Goal: Transaction & Acquisition: Purchase product/service

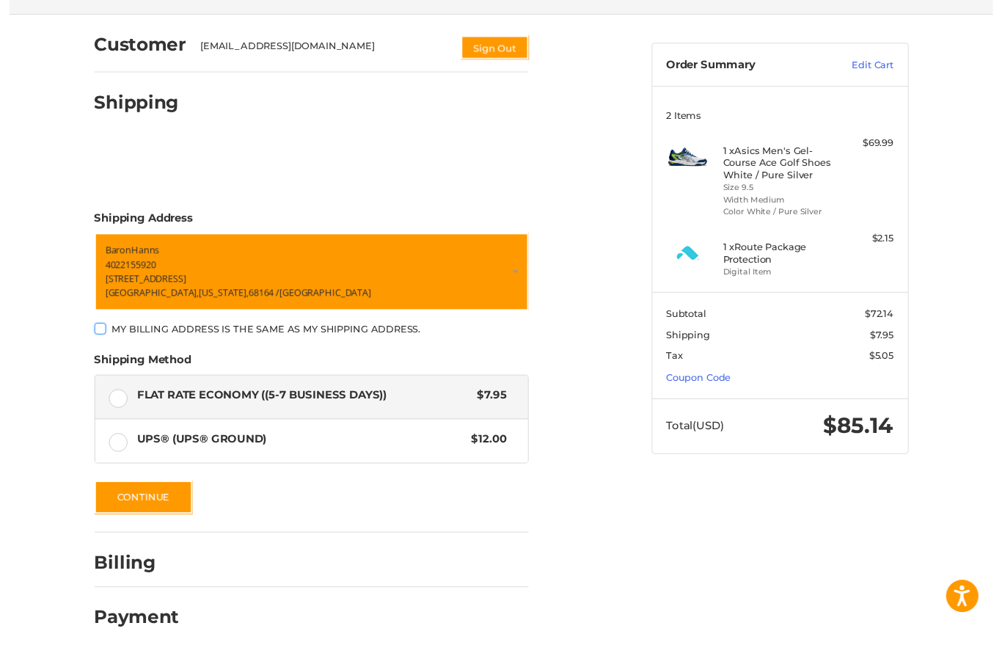
scroll to position [139, 0]
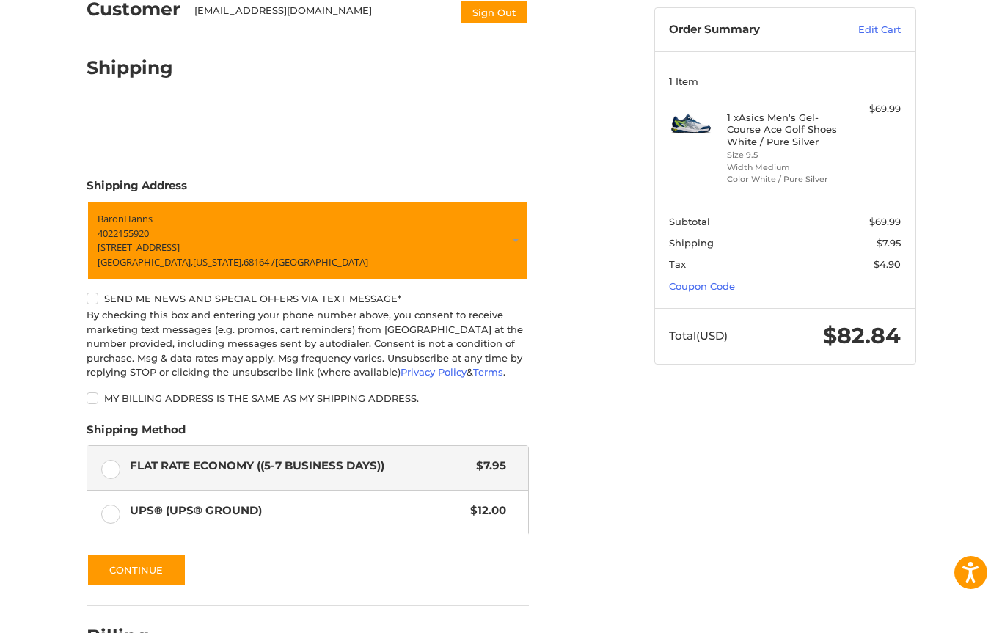
click at [717, 283] on link "Coupon Code" at bounding box center [702, 286] width 66 height 12
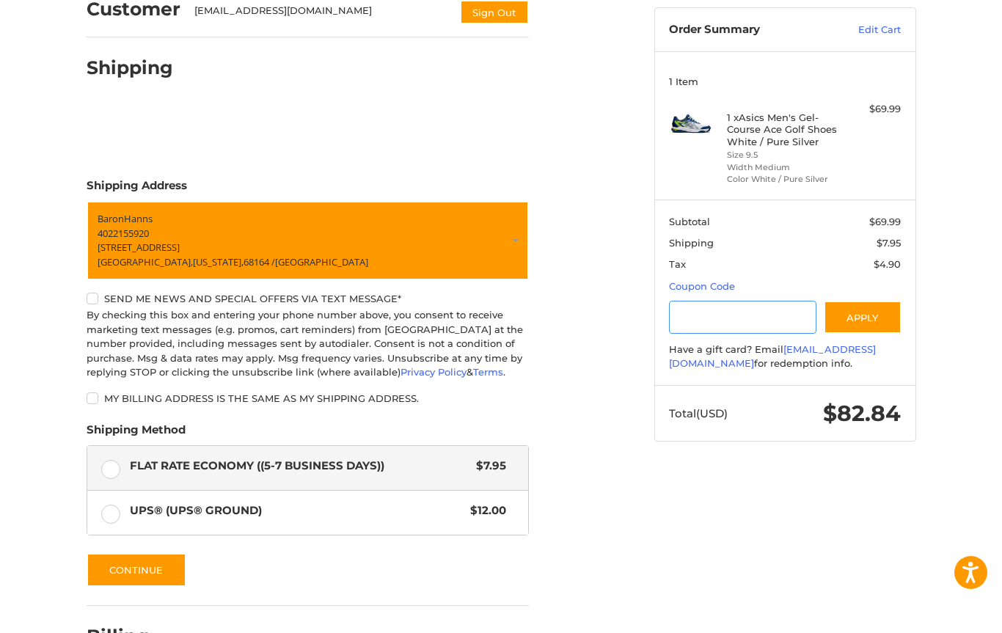
click at [735, 318] on input "Gift Certificate or Coupon Code" at bounding box center [742, 317] width 147 height 33
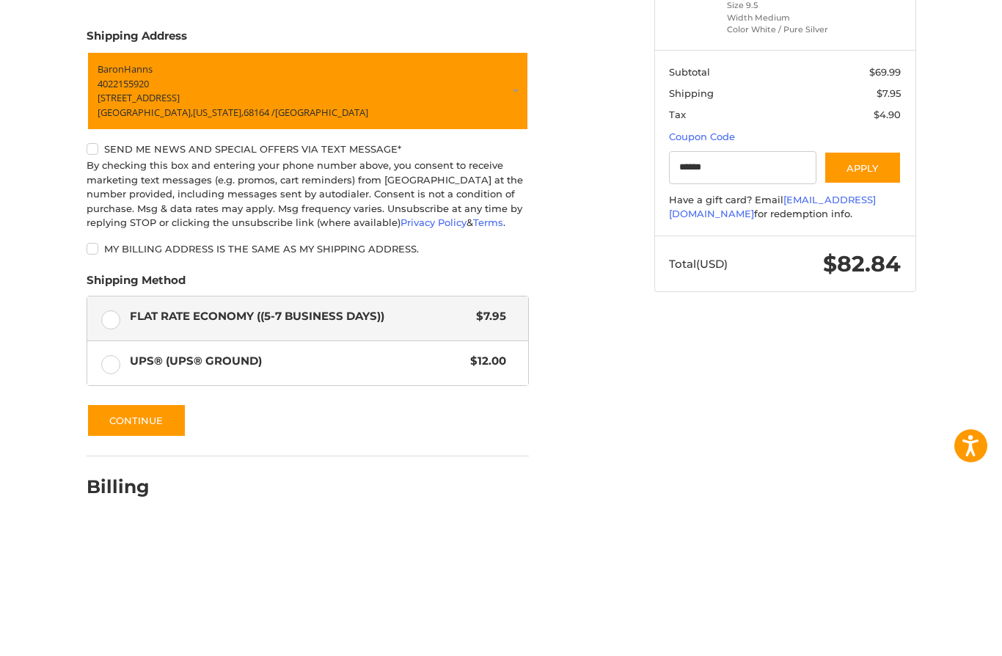
click at [859, 301] on button "Apply" at bounding box center [863, 317] width 78 height 33
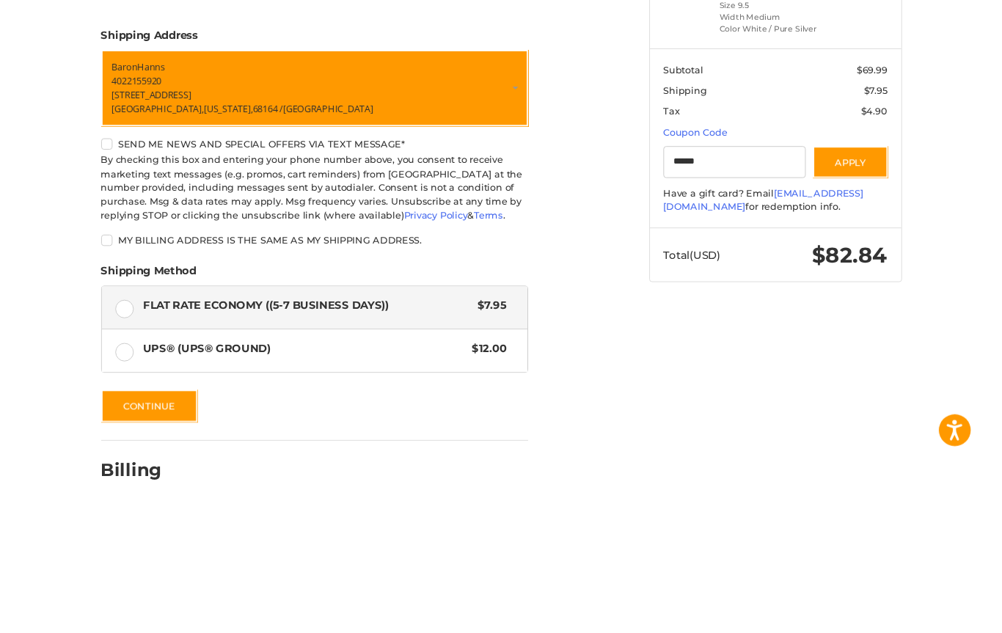
scroll to position [237, 0]
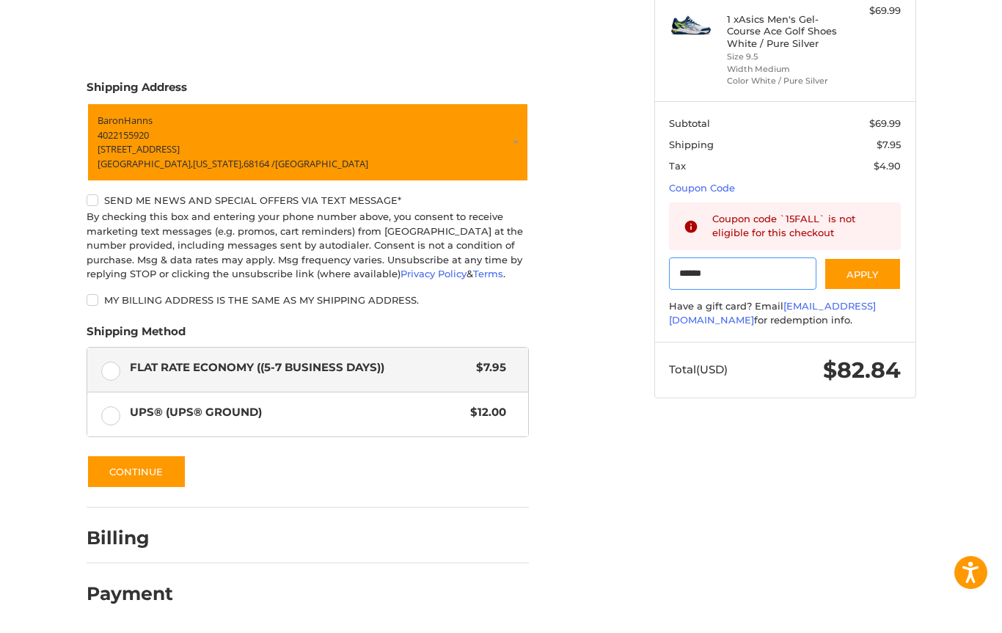
click at [741, 270] on input "******" at bounding box center [742, 274] width 147 height 33
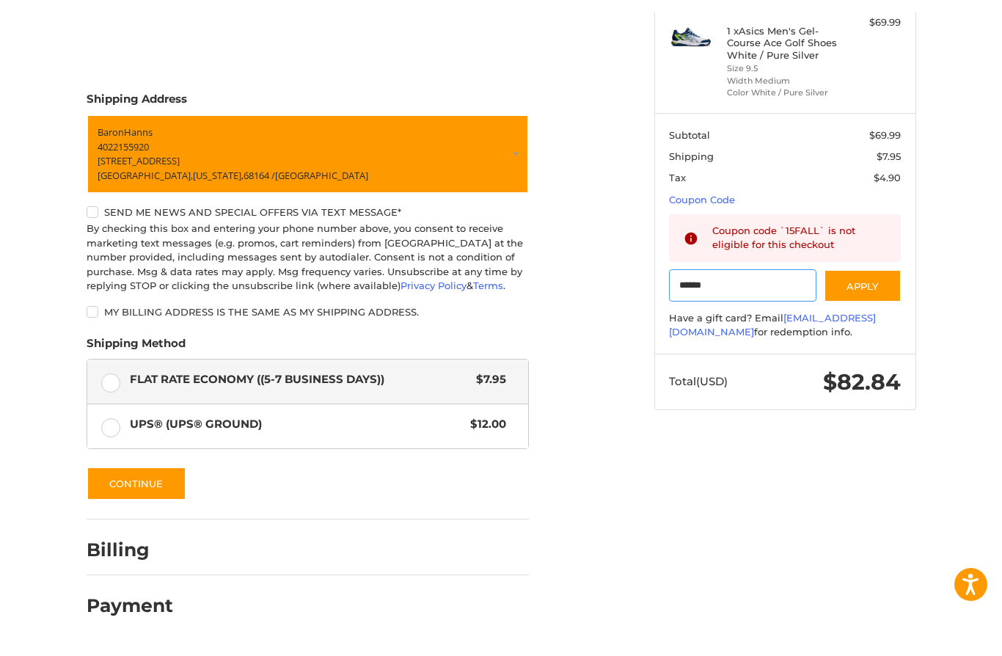
scroll to position [214, 0]
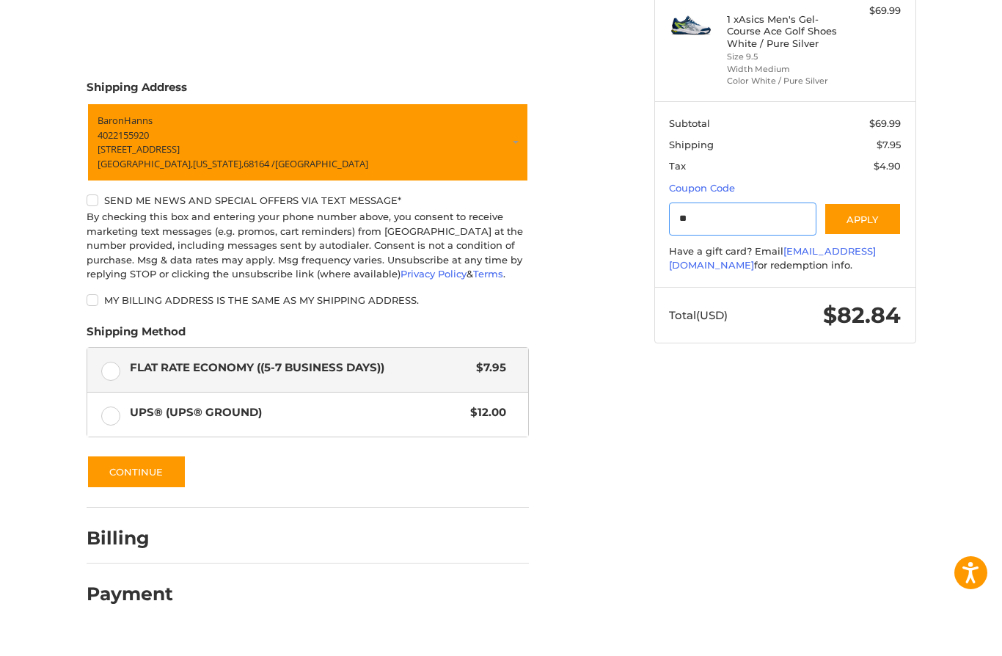
type input "*"
click at [864, 225] on button "Apply" at bounding box center [863, 241] width 78 height 33
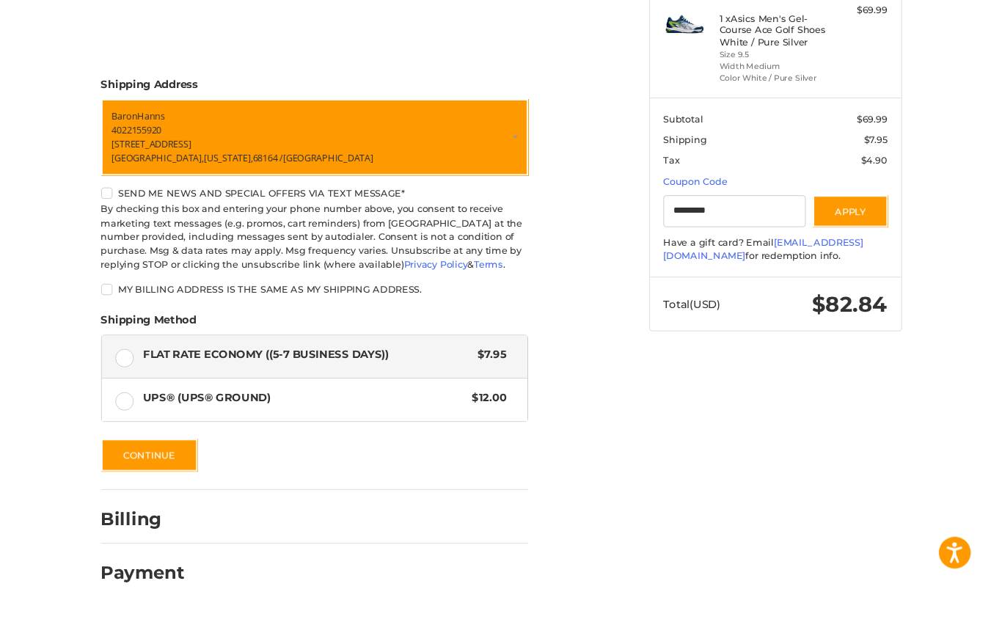
scroll to position [237, 0]
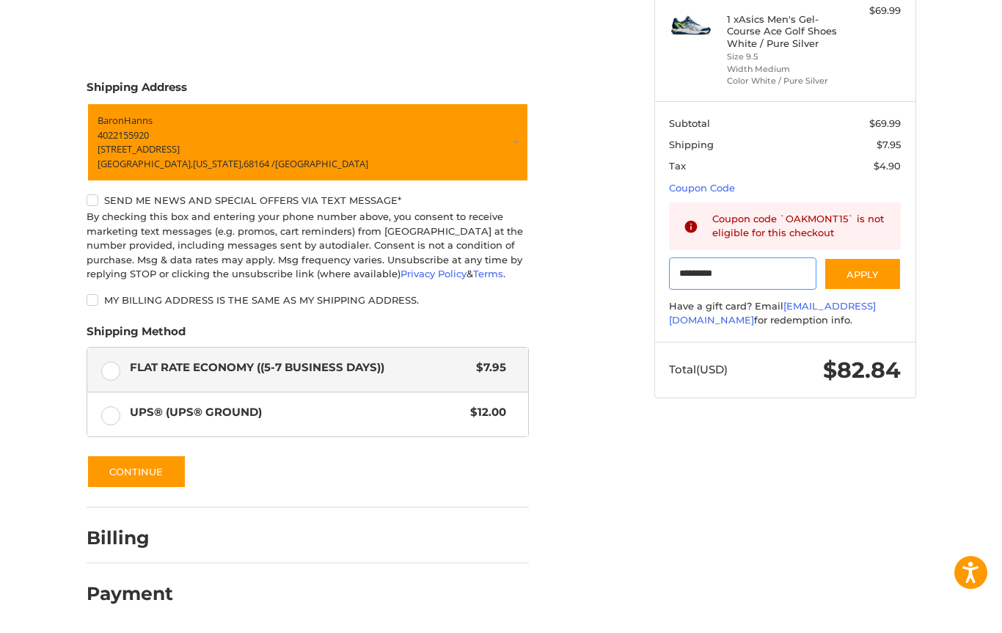
click at [777, 274] on input "*********" at bounding box center [742, 274] width 147 height 33
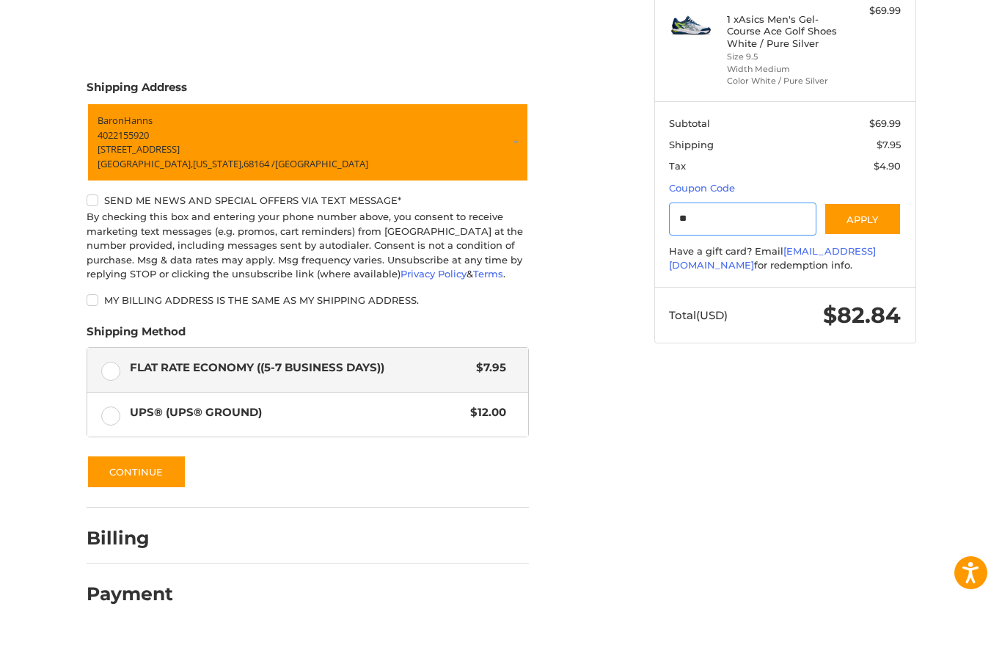
type input "*"
type input "******"
click at [867, 225] on button "Apply" at bounding box center [863, 241] width 78 height 33
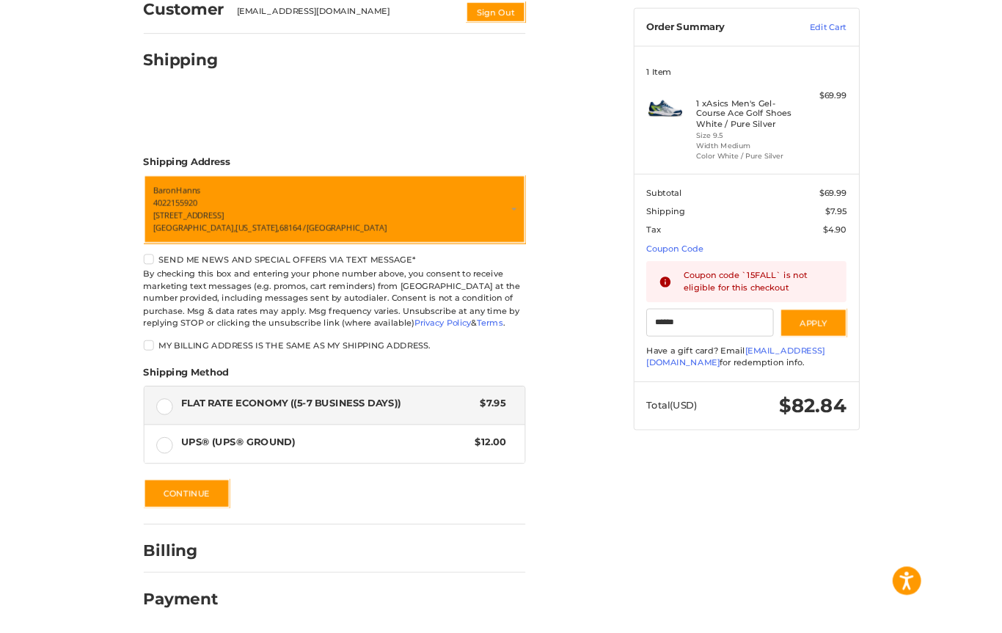
scroll to position [0, 0]
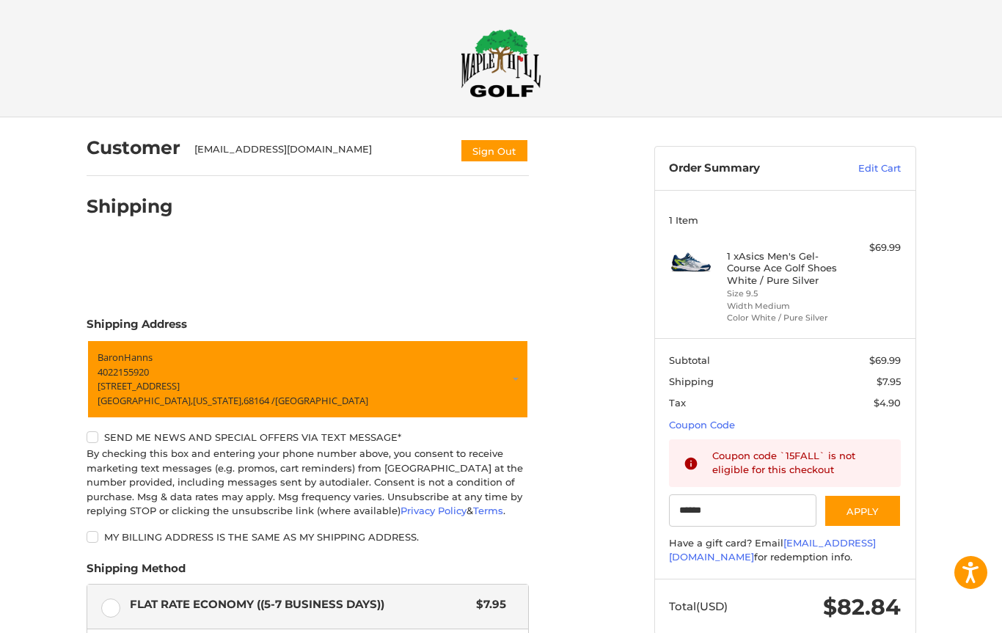
click at [750, 282] on h4 "1 x Asics Men's Gel-Course Ace Golf Shoes White / Pure Silver" at bounding box center [783, 268] width 112 height 36
click at [695, 273] on img at bounding box center [691, 263] width 44 height 44
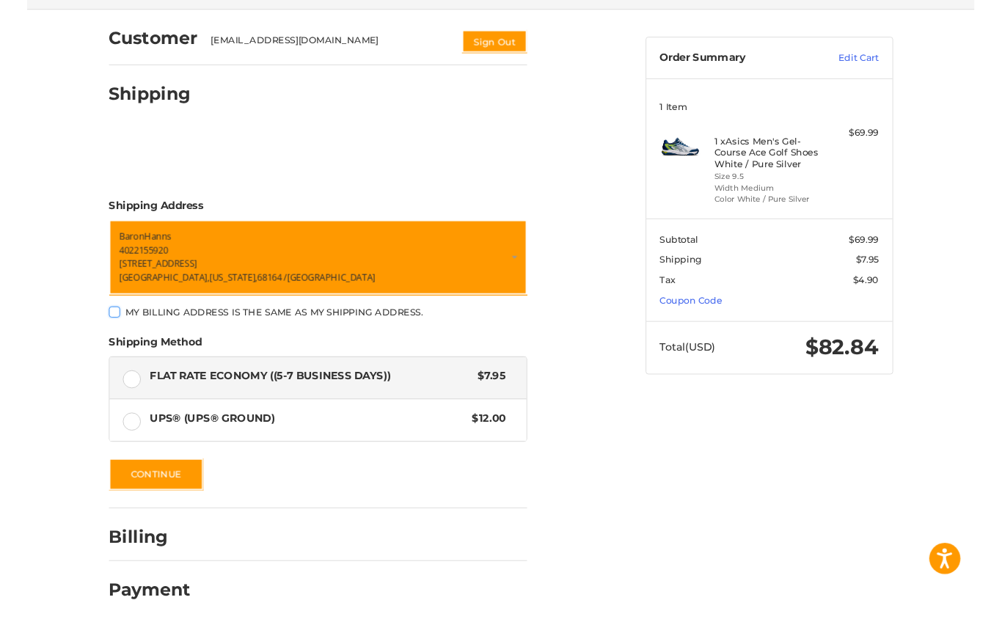
scroll to position [139, 0]
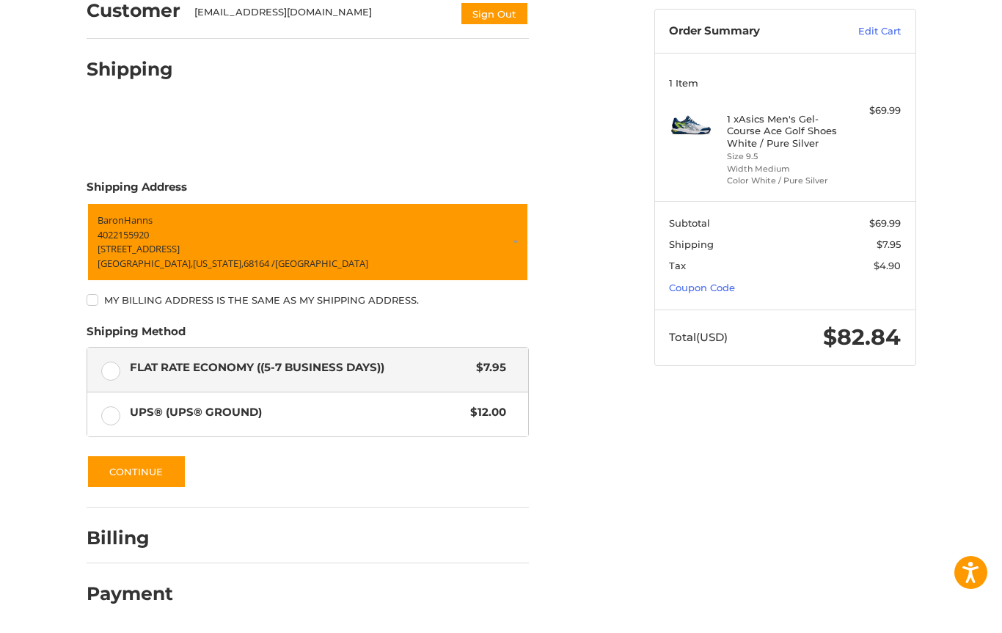
click at [143, 482] on button "Continue" at bounding box center [137, 472] width 100 height 34
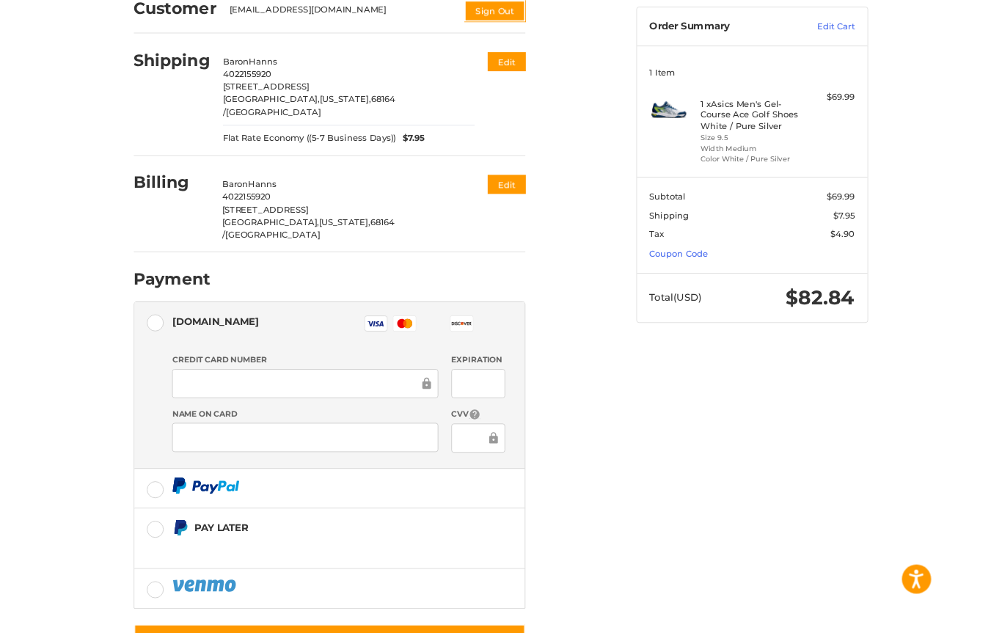
scroll to position [255, 0]
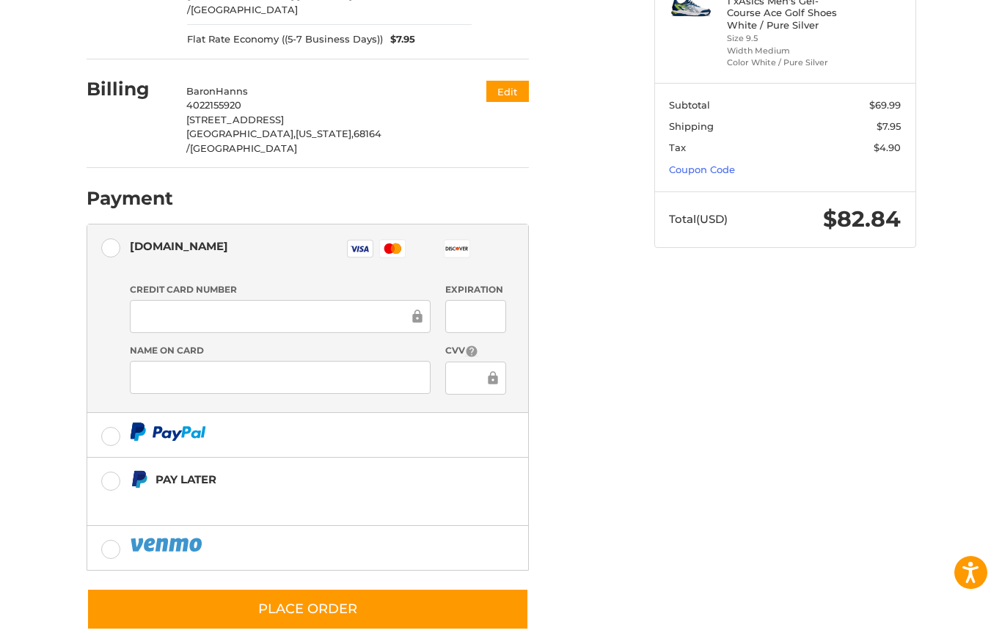
click at [102, 413] on label at bounding box center [307, 435] width 441 height 44
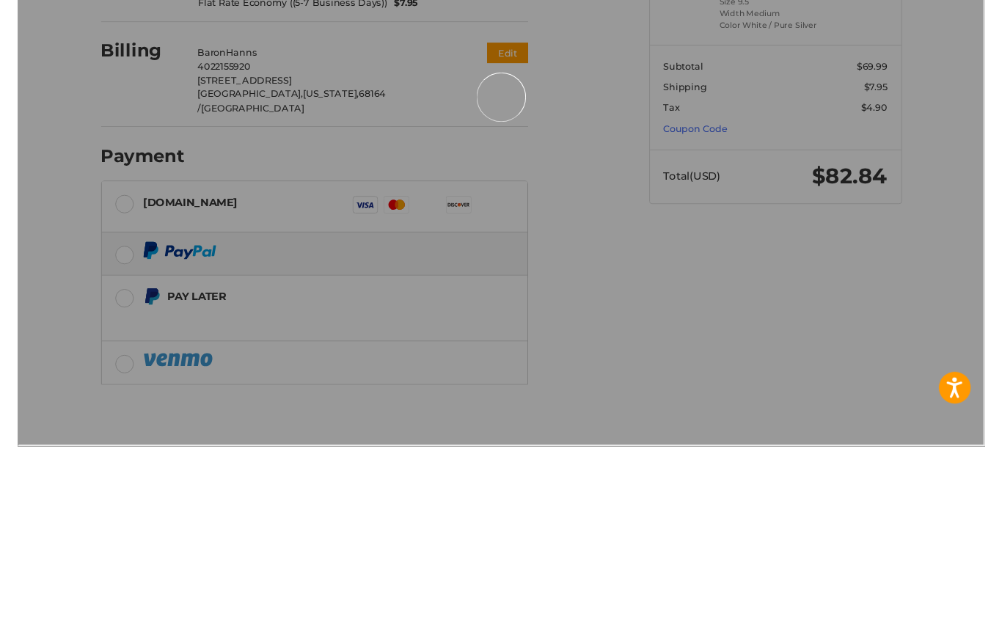
scroll to position [121, 0]
